Goal: Task Accomplishment & Management: Use online tool/utility

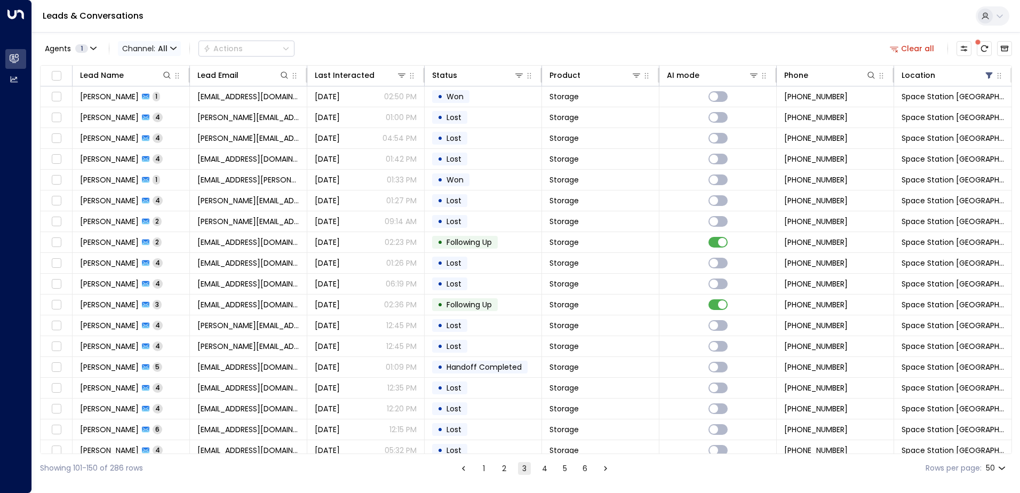
scroll to position [303, 0]
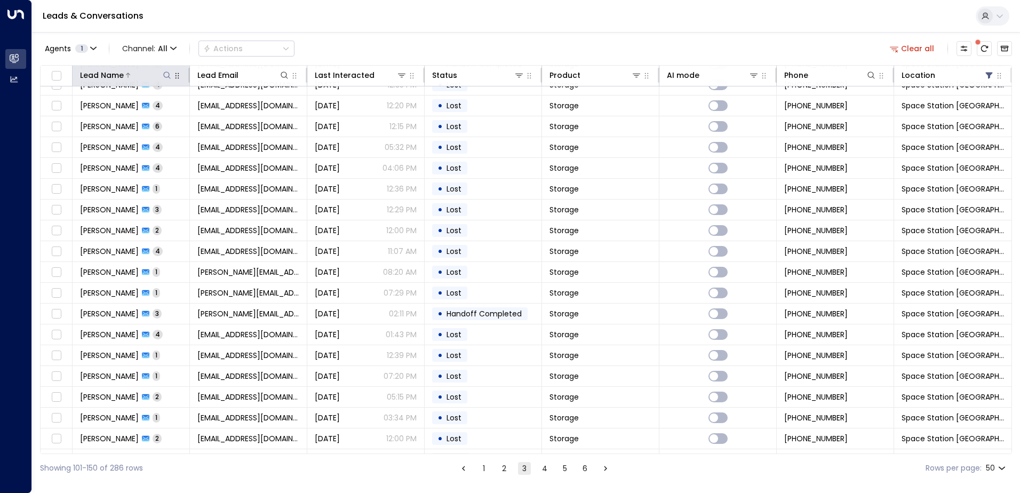
click at [166, 74] on icon at bounding box center [167, 75] width 9 height 9
click at [150, 114] on input "text" at bounding box center [166, 114] width 147 height 20
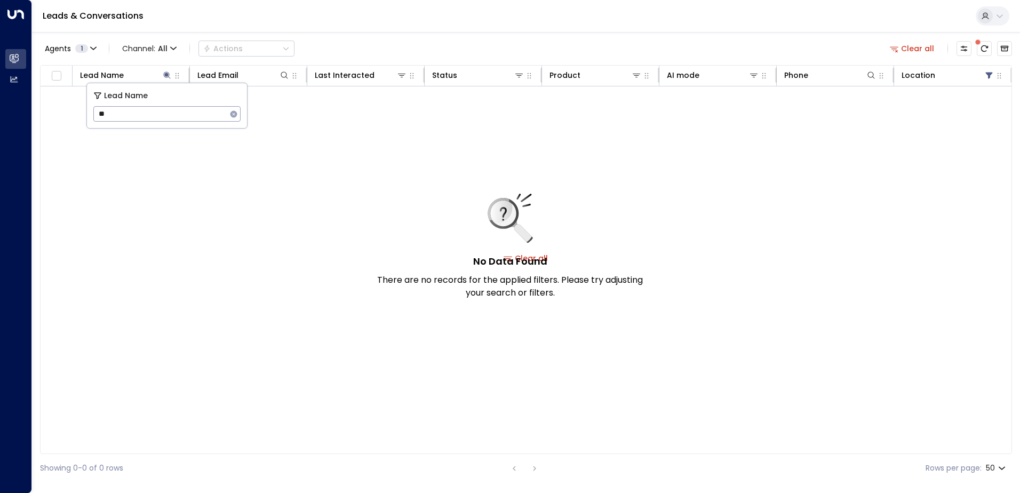
type input "*"
type input "***"
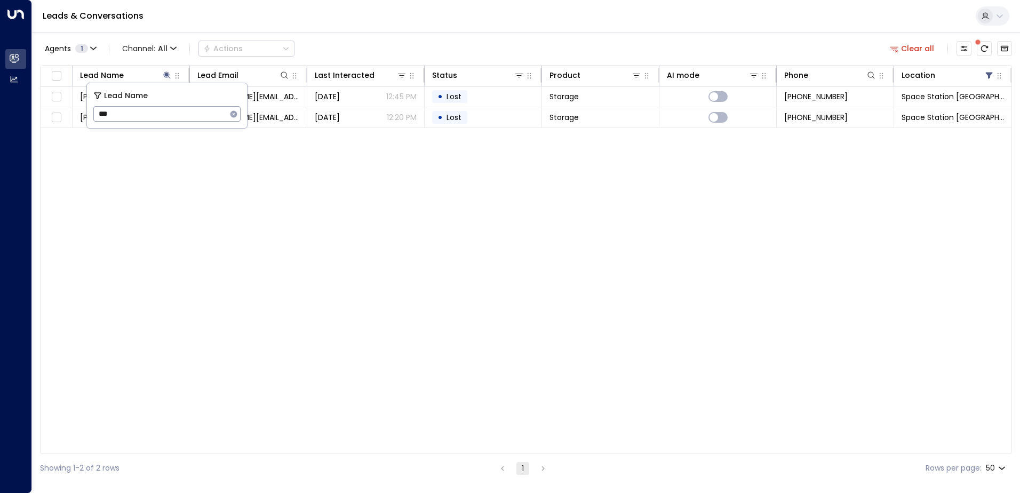
click at [306, 230] on div "Lead Name Lead Email Last Interacted Status Product AI mode Phone Location [PER…" at bounding box center [526, 259] width 972 height 389
click at [988, 75] on icon at bounding box center [989, 76] width 7 height 6
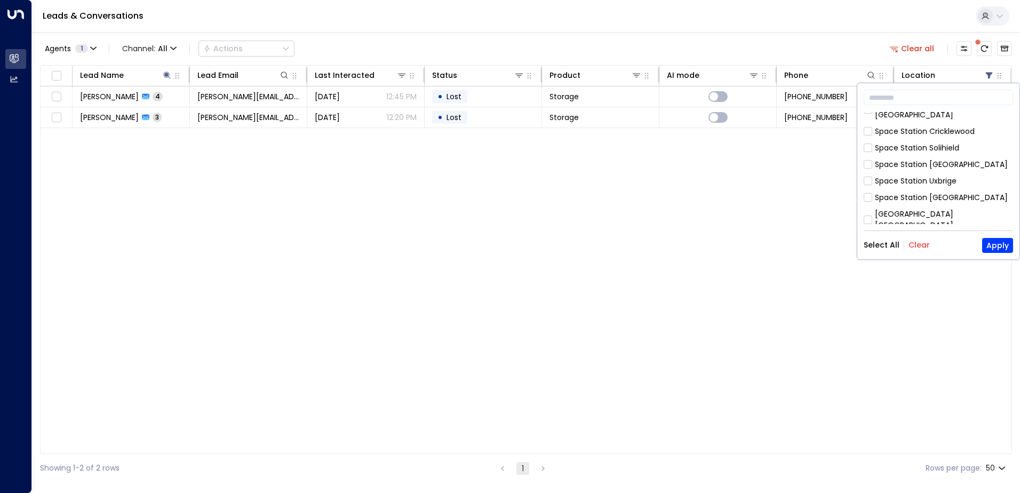
scroll to position [346, 0]
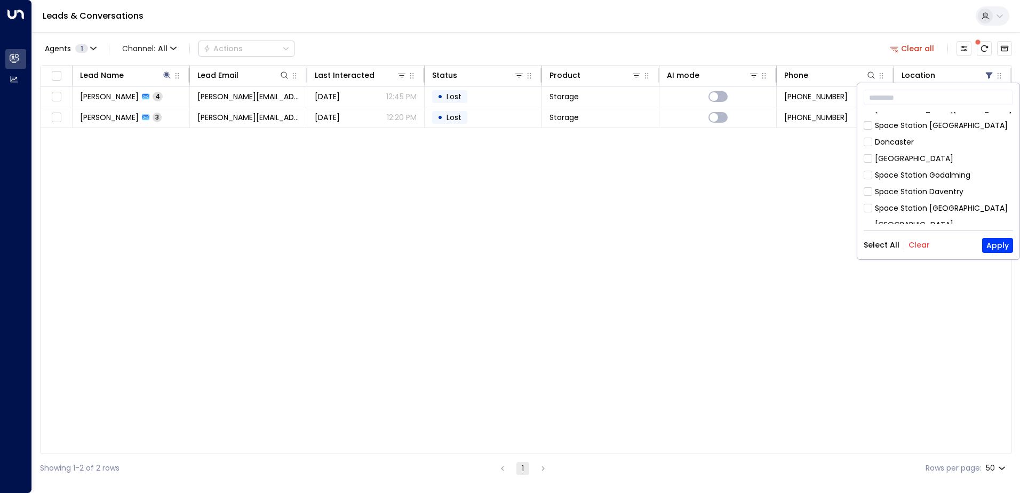
click at [885, 246] on button "Select All" at bounding box center [882, 245] width 36 height 9
click at [995, 248] on button "Apply" at bounding box center [997, 245] width 31 height 15
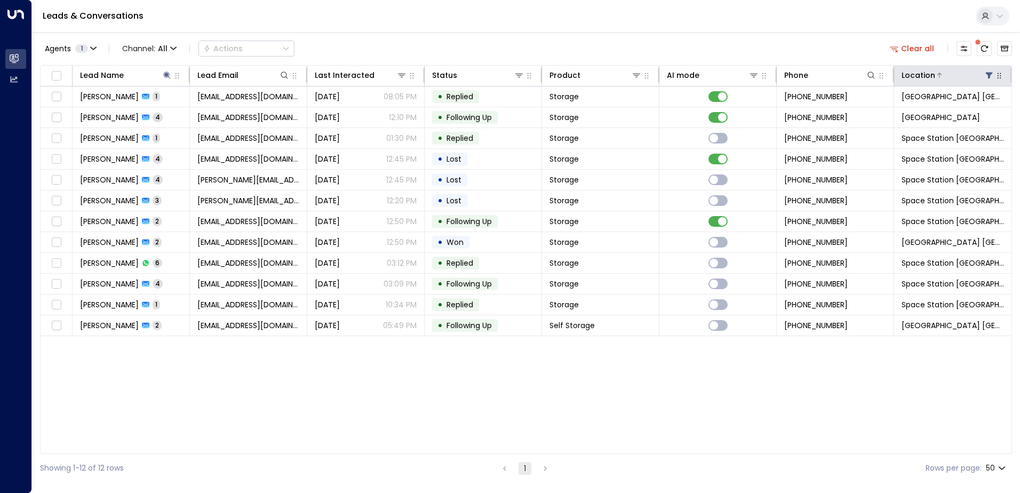
click at [991, 71] on icon at bounding box center [989, 75] width 9 height 9
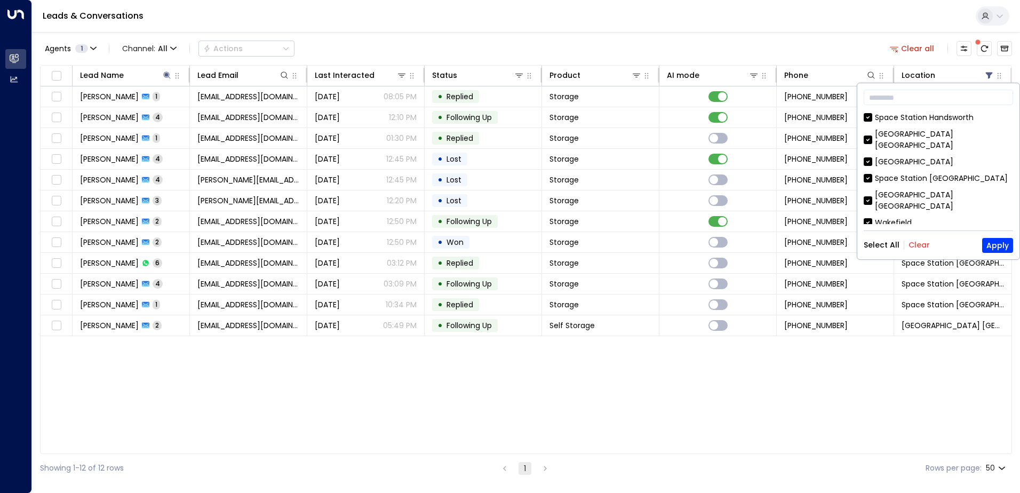
click at [920, 244] on button "Clear" at bounding box center [918, 245] width 21 height 9
click at [914, 234] on div "Space Station [GEOGRAPHIC_DATA]" at bounding box center [941, 239] width 133 height 11
click at [990, 244] on button "Apply" at bounding box center [997, 245] width 31 height 15
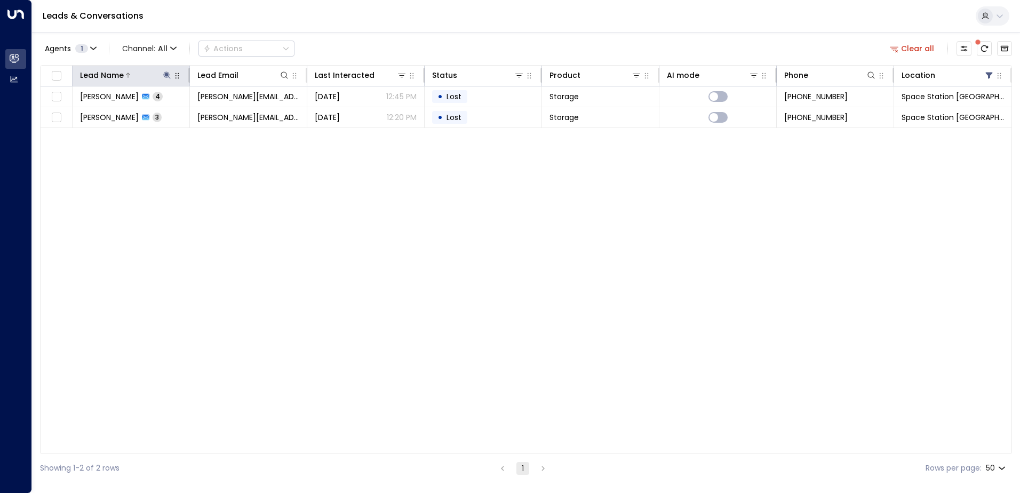
click at [167, 75] on icon at bounding box center [166, 74] width 7 height 7
type input "*"
type input "******"
